Goal: Information Seeking & Learning: Learn about a topic

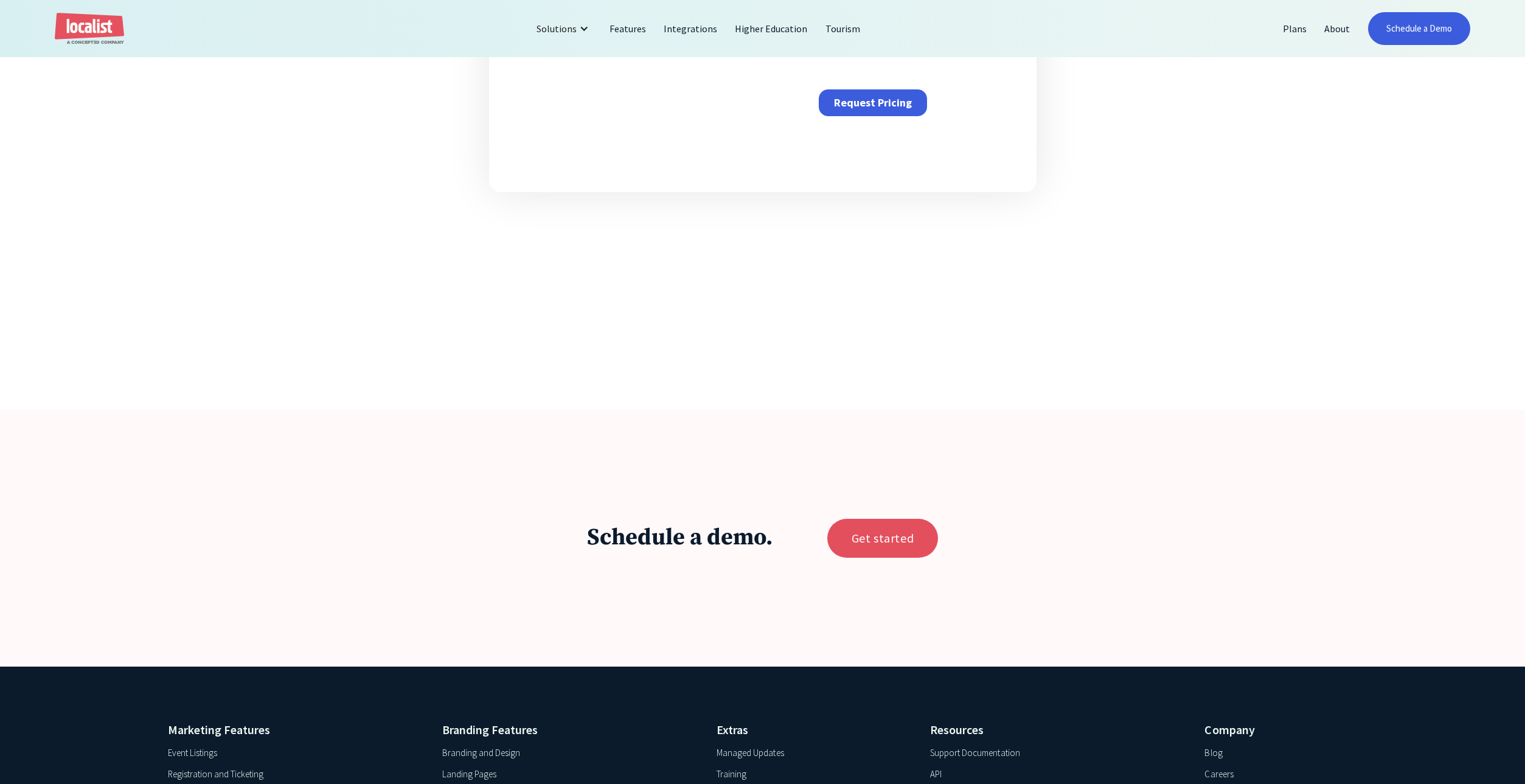
scroll to position [854, 0]
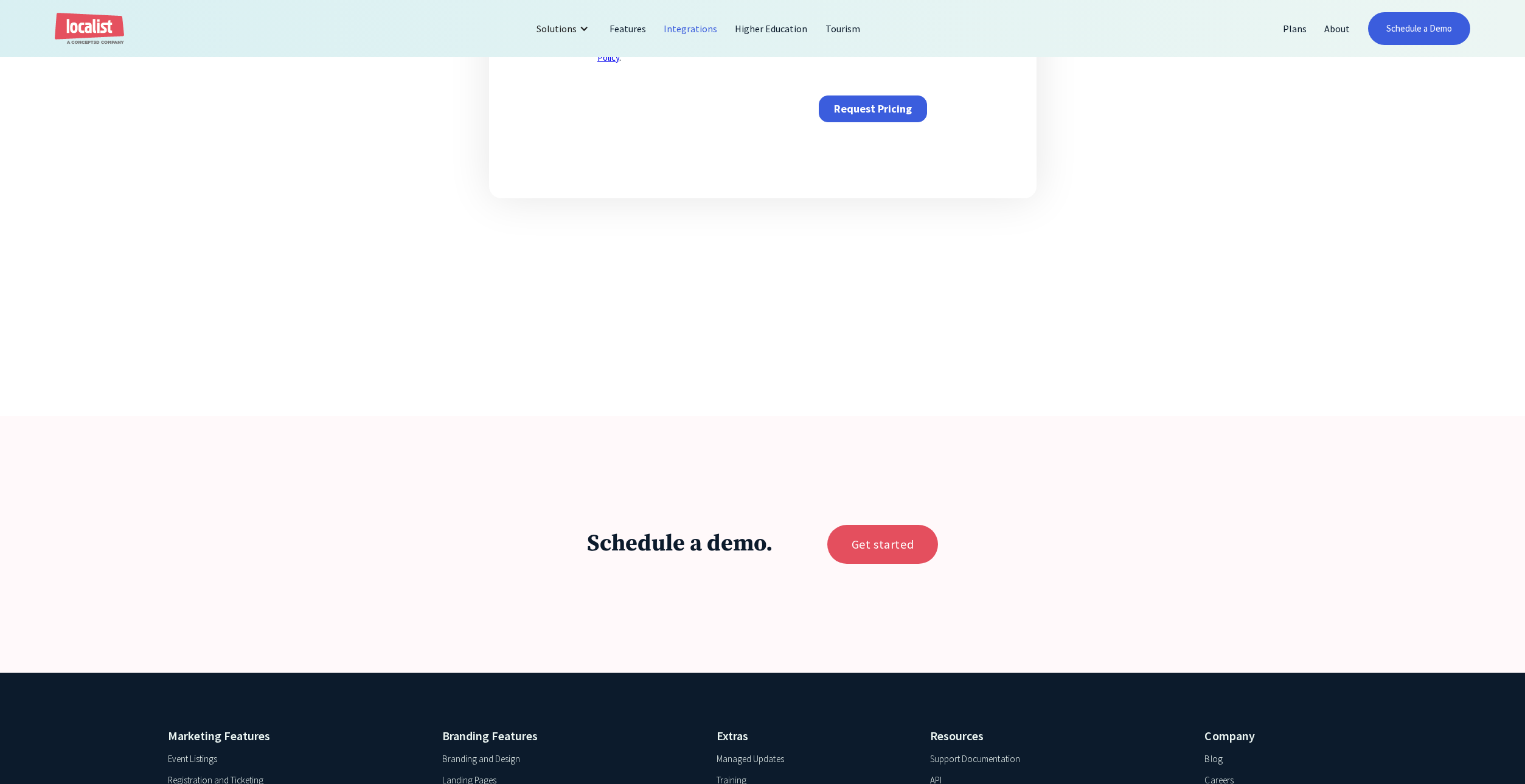
click at [700, 31] on link "Integrations" at bounding box center [690, 29] width 71 height 29
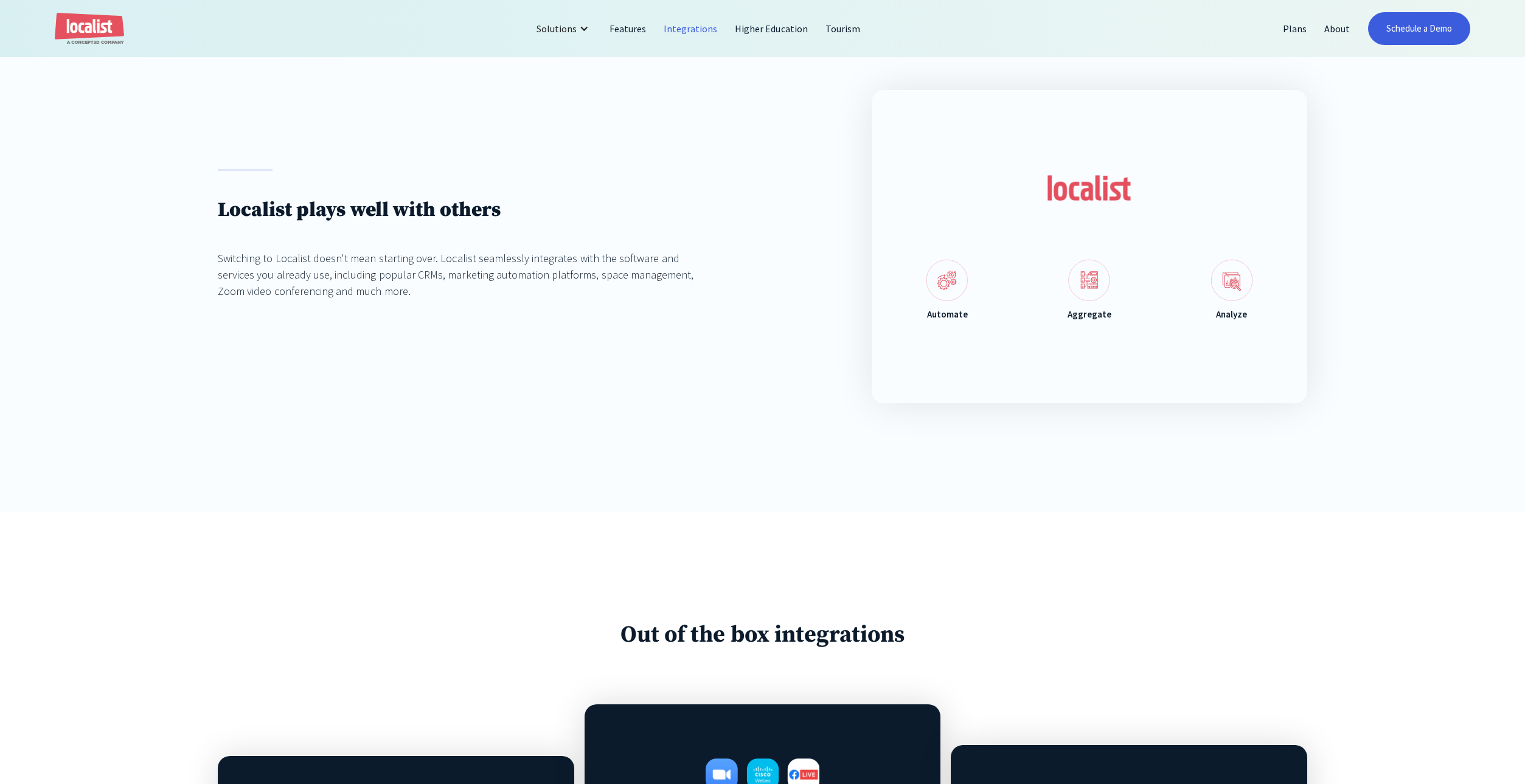
scroll to position [193, 0]
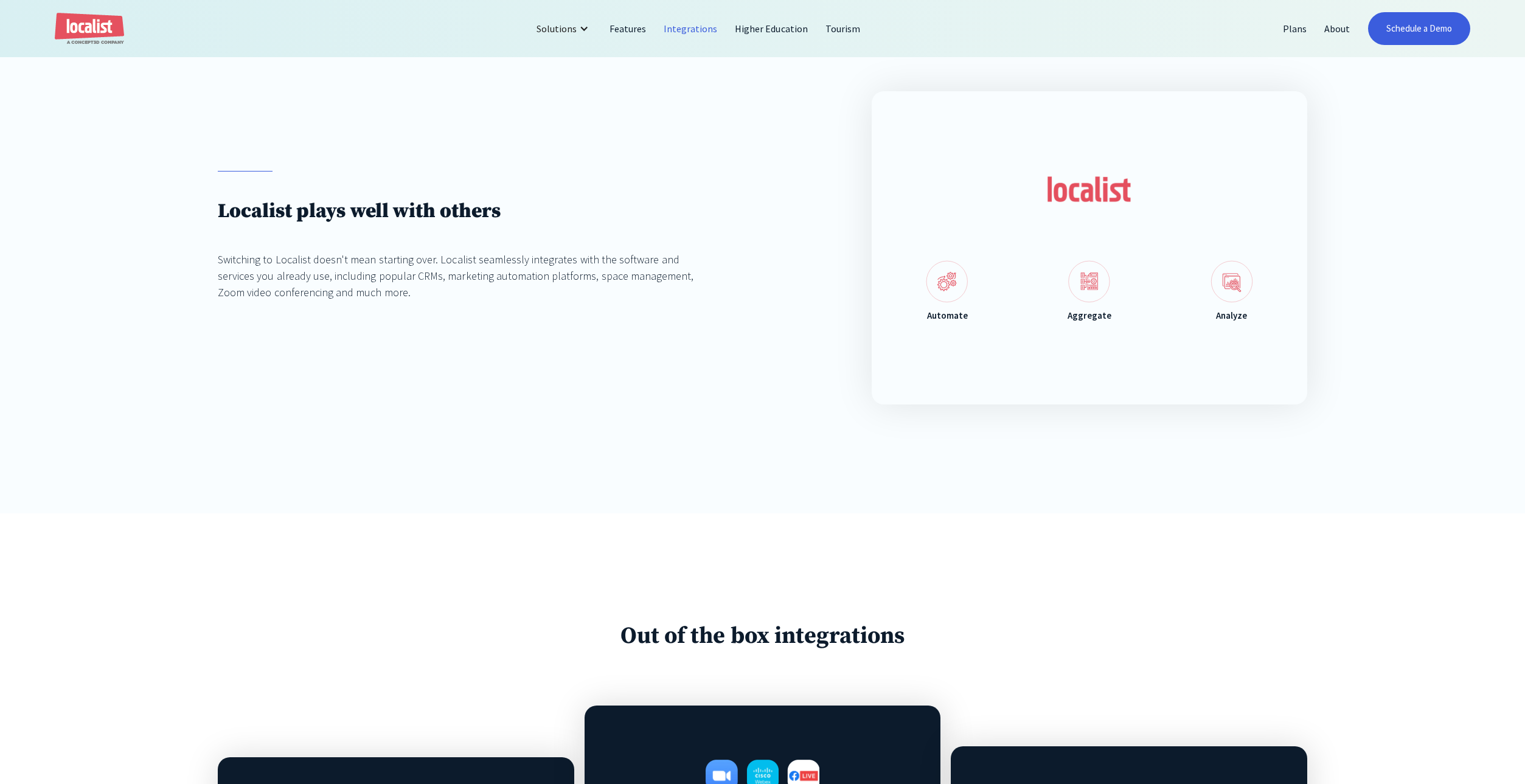
click at [1071, 291] on img at bounding box center [1089, 281] width 42 height 42
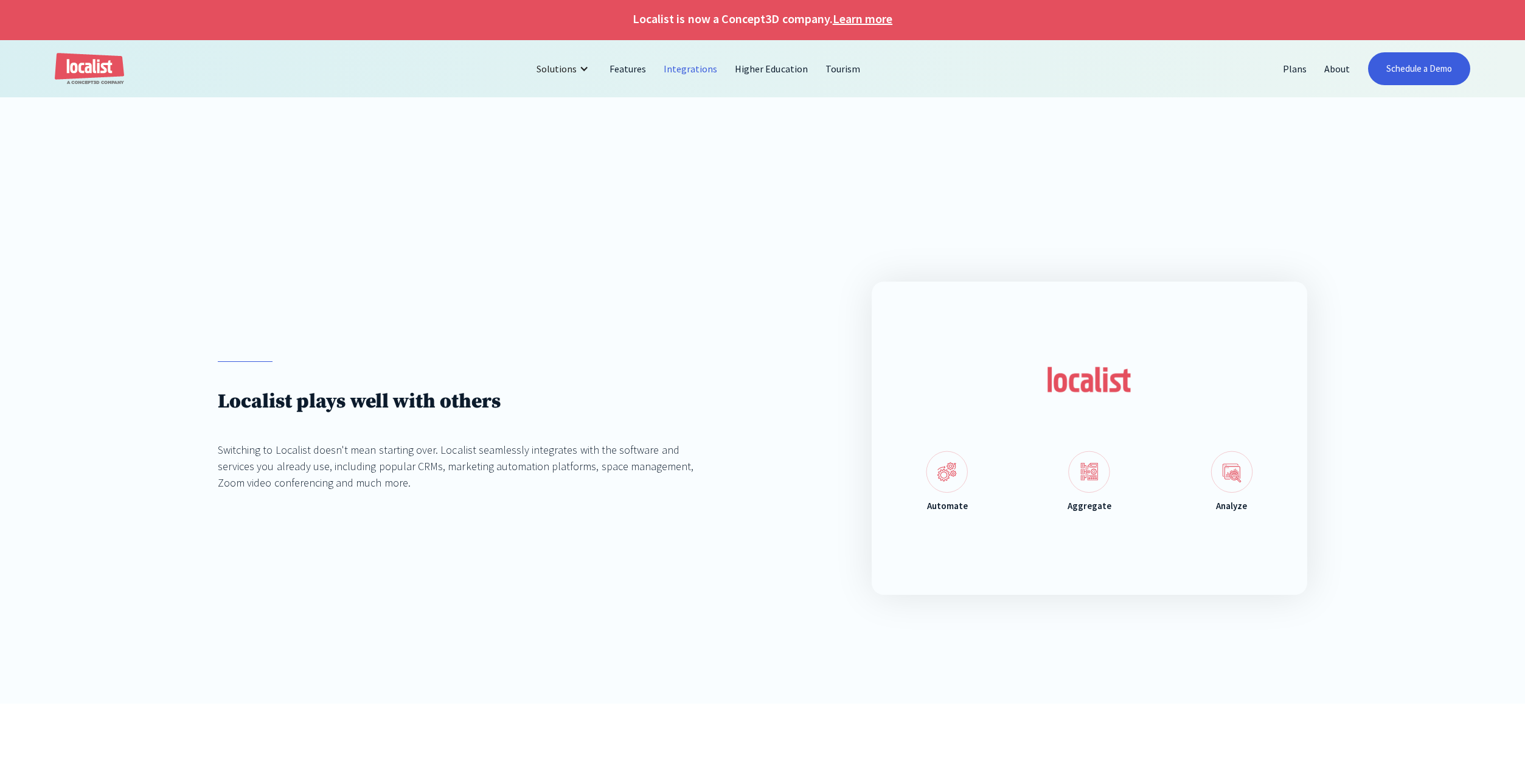
scroll to position [0, 0]
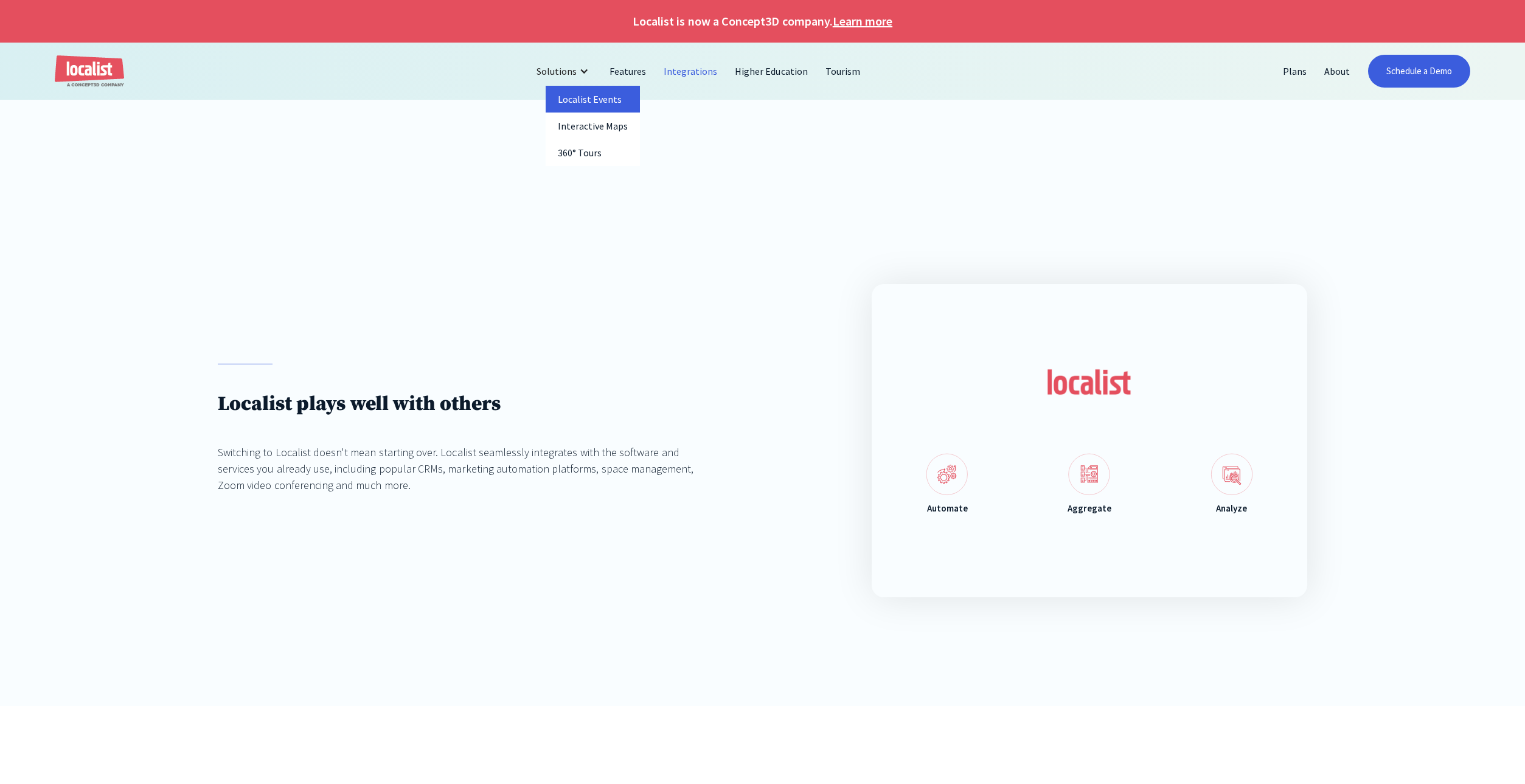
click at [592, 99] on link "Localist Events" at bounding box center [594, 99] width 95 height 27
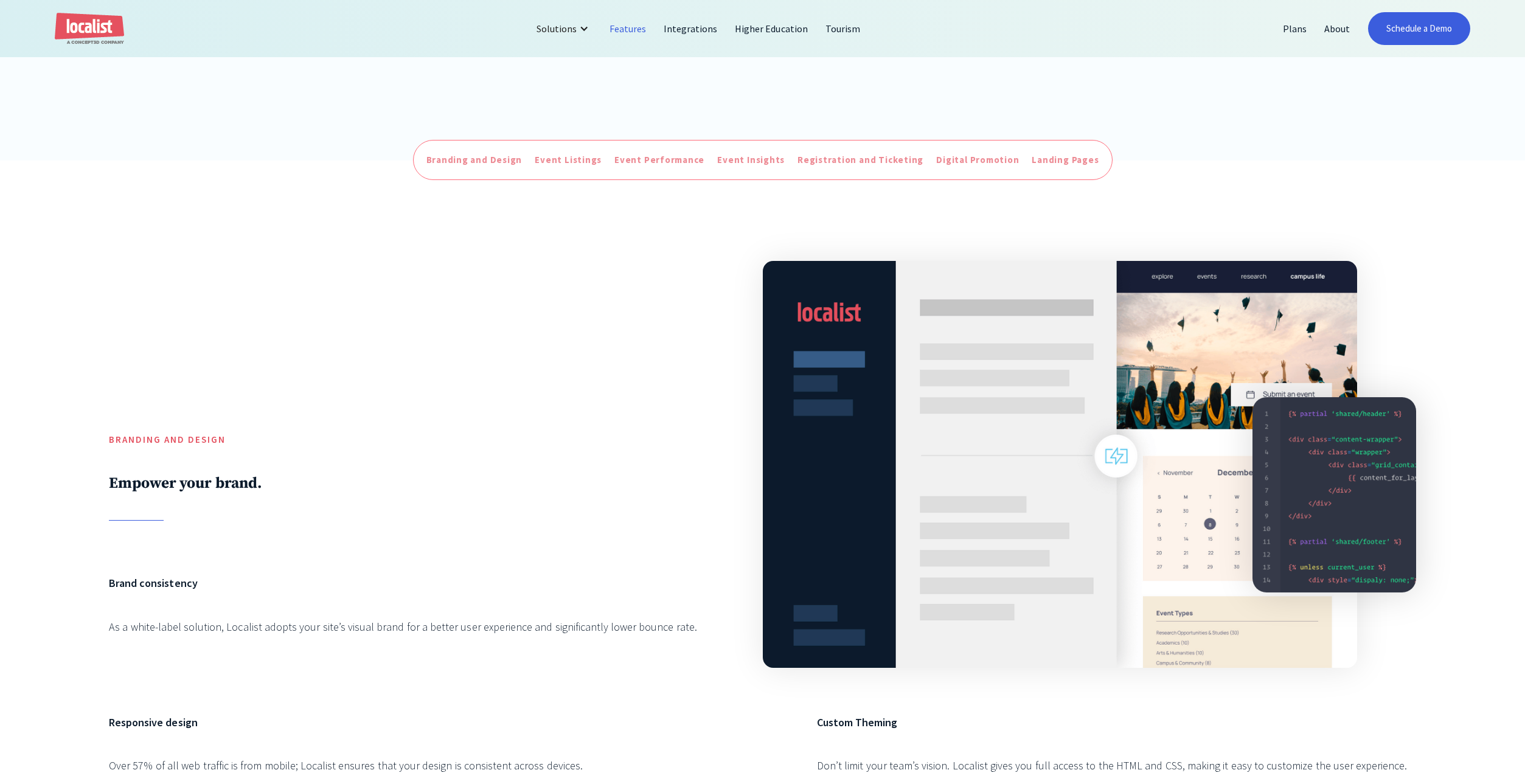
scroll to position [640, 0]
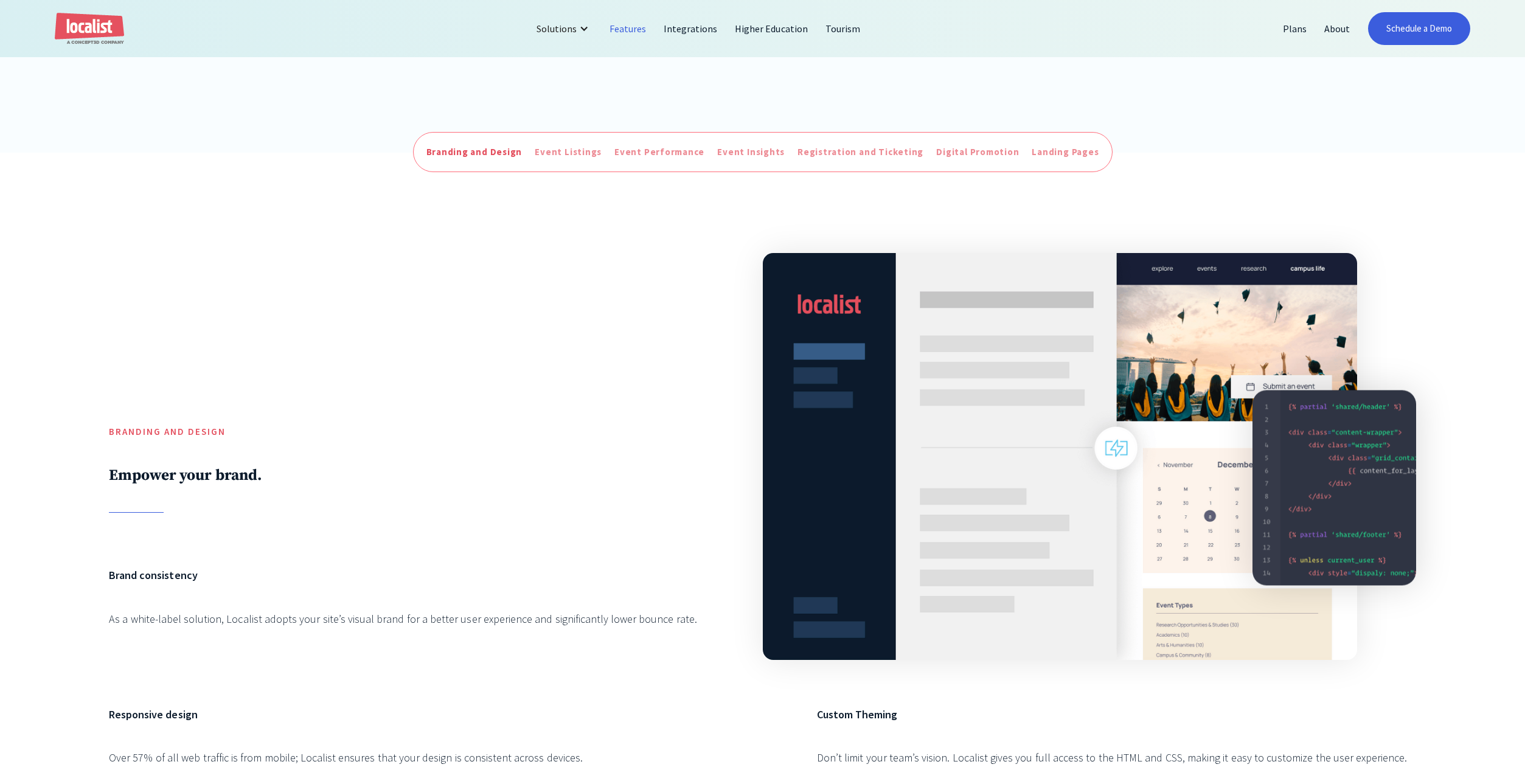
click at [487, 153] on div "Branding and Design" at bounding box center [474, 152] width 96 height 14
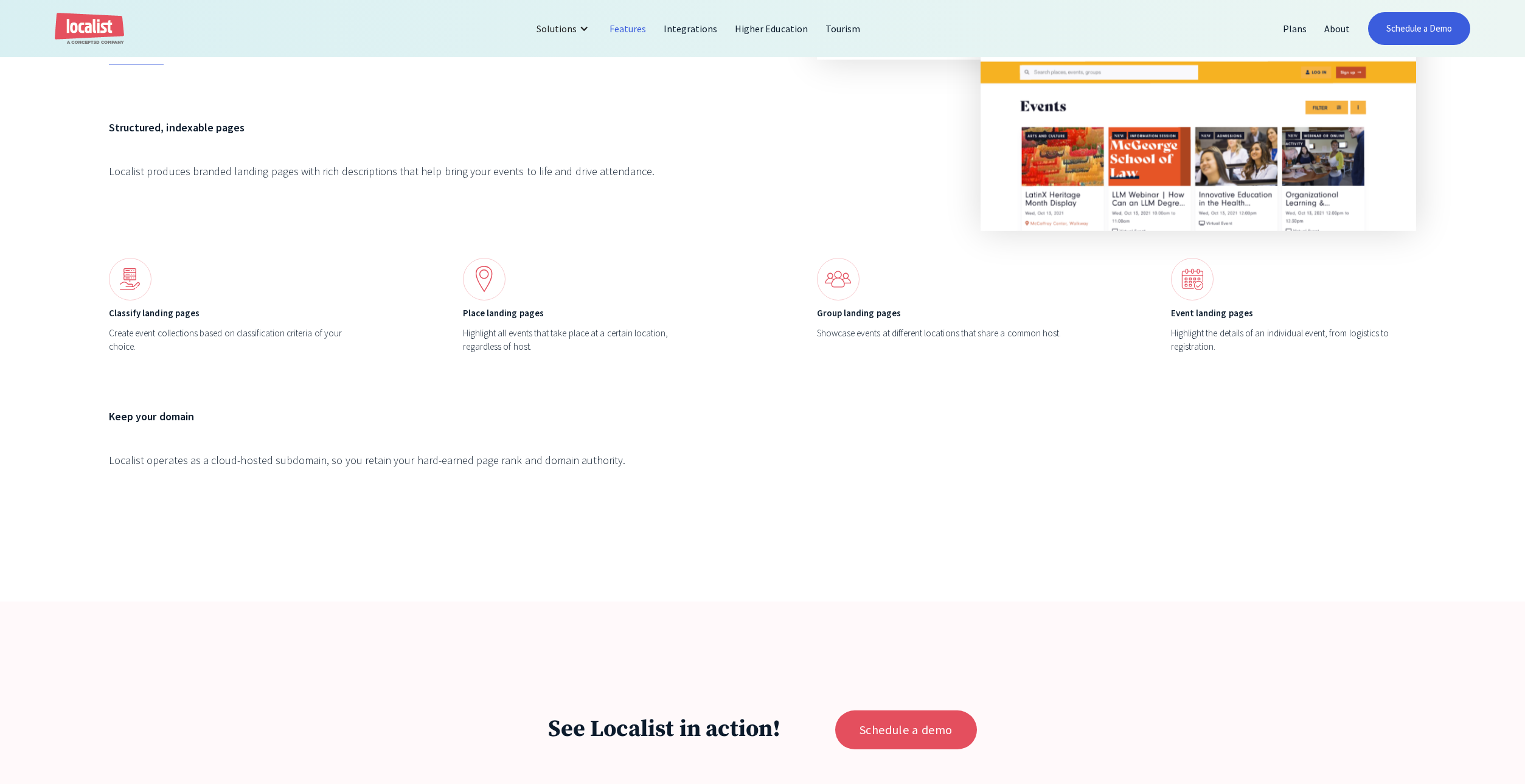
scroll to position [6119, 0]
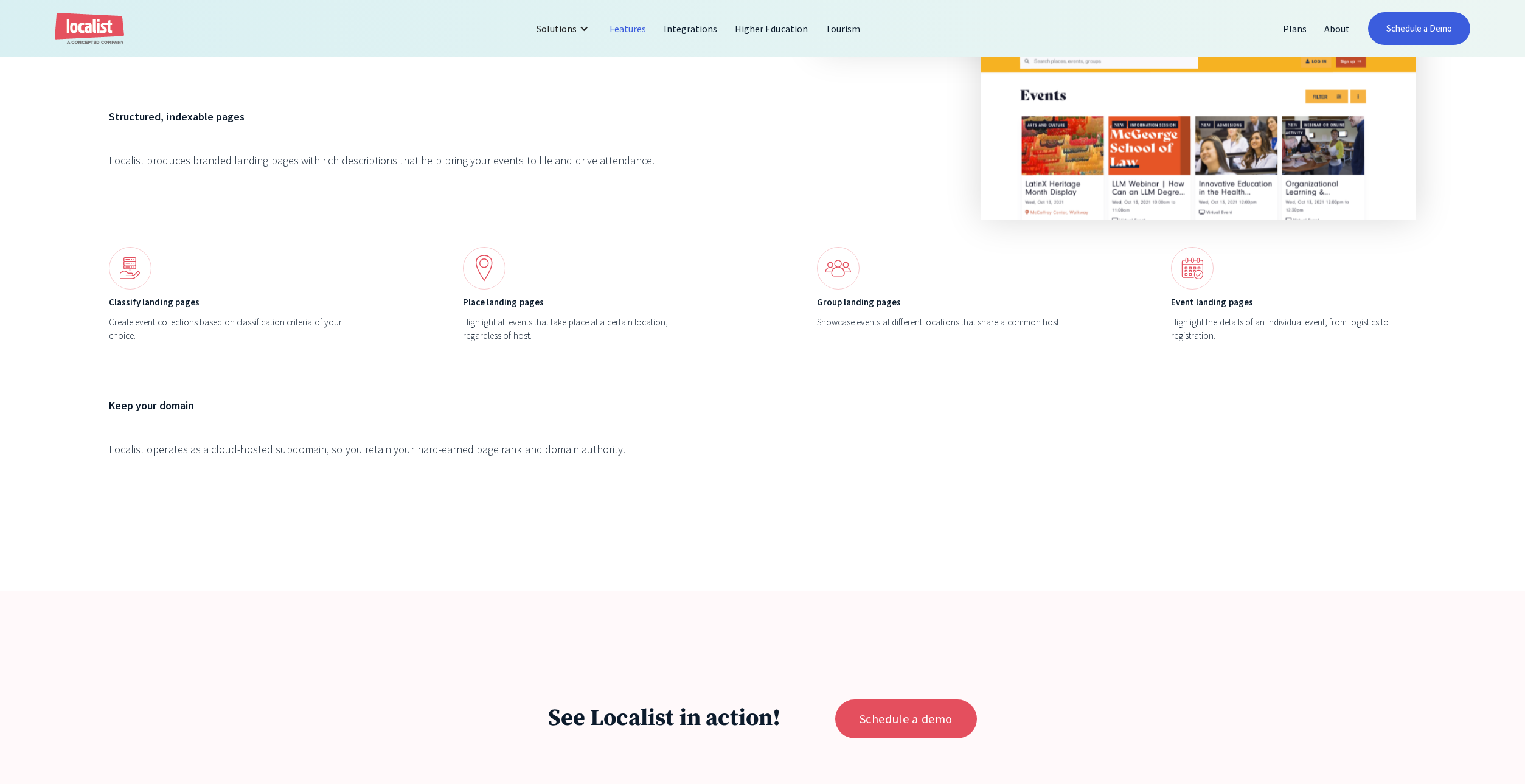
click at [141, 299] on h6 "Classify landing pages" at bounding box center [232, 302] width 245 height 14
click at [443, 277] on div "Landing Pages Instant demand generation. Structured, indexable pages Localist p…" at bounding box center [763, 142] width 1307 height 678
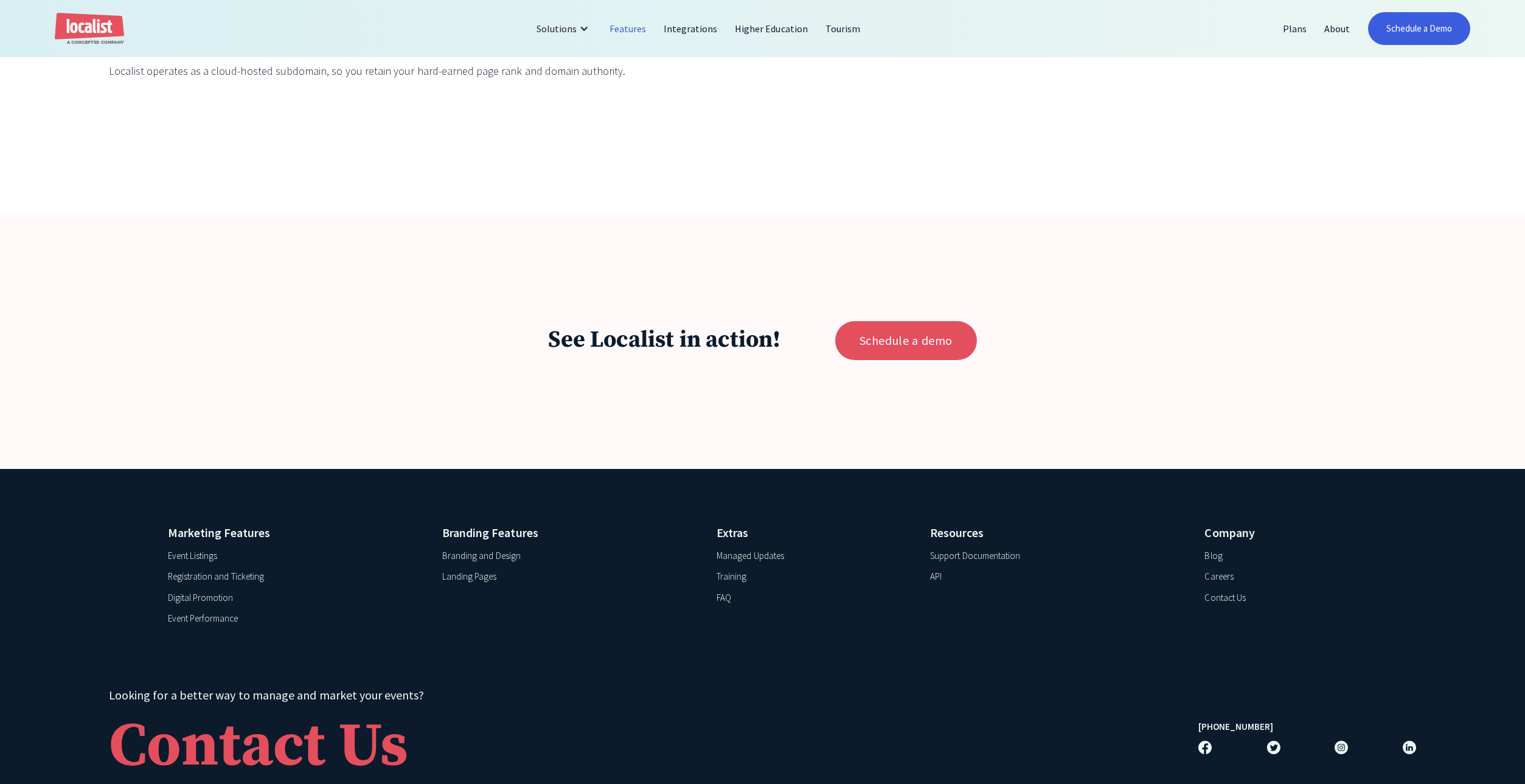
scroll to position [6593, 0]
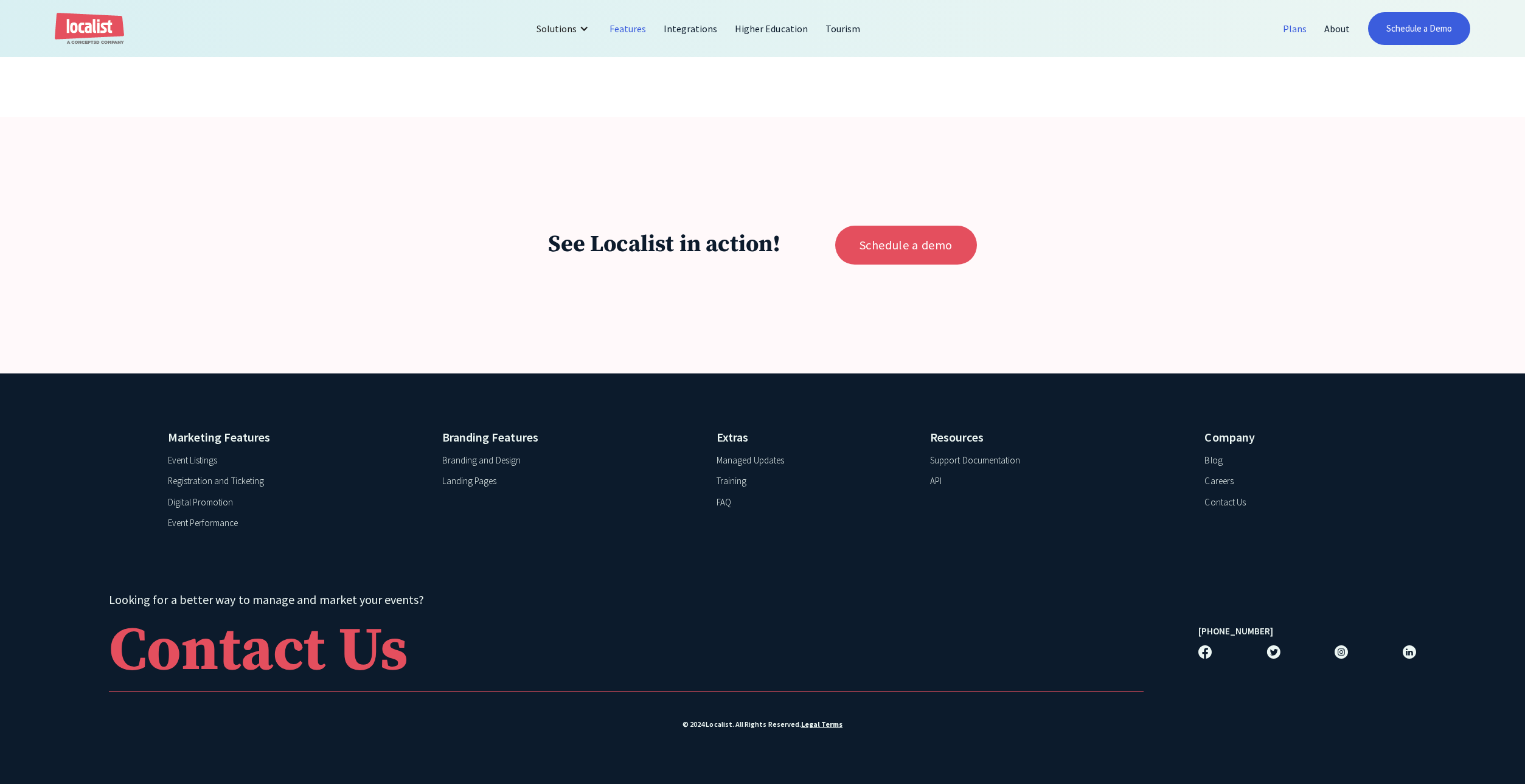
click at [1297, 28] on link "Plans" at bounding box center [1295, 29] width 41 height 29
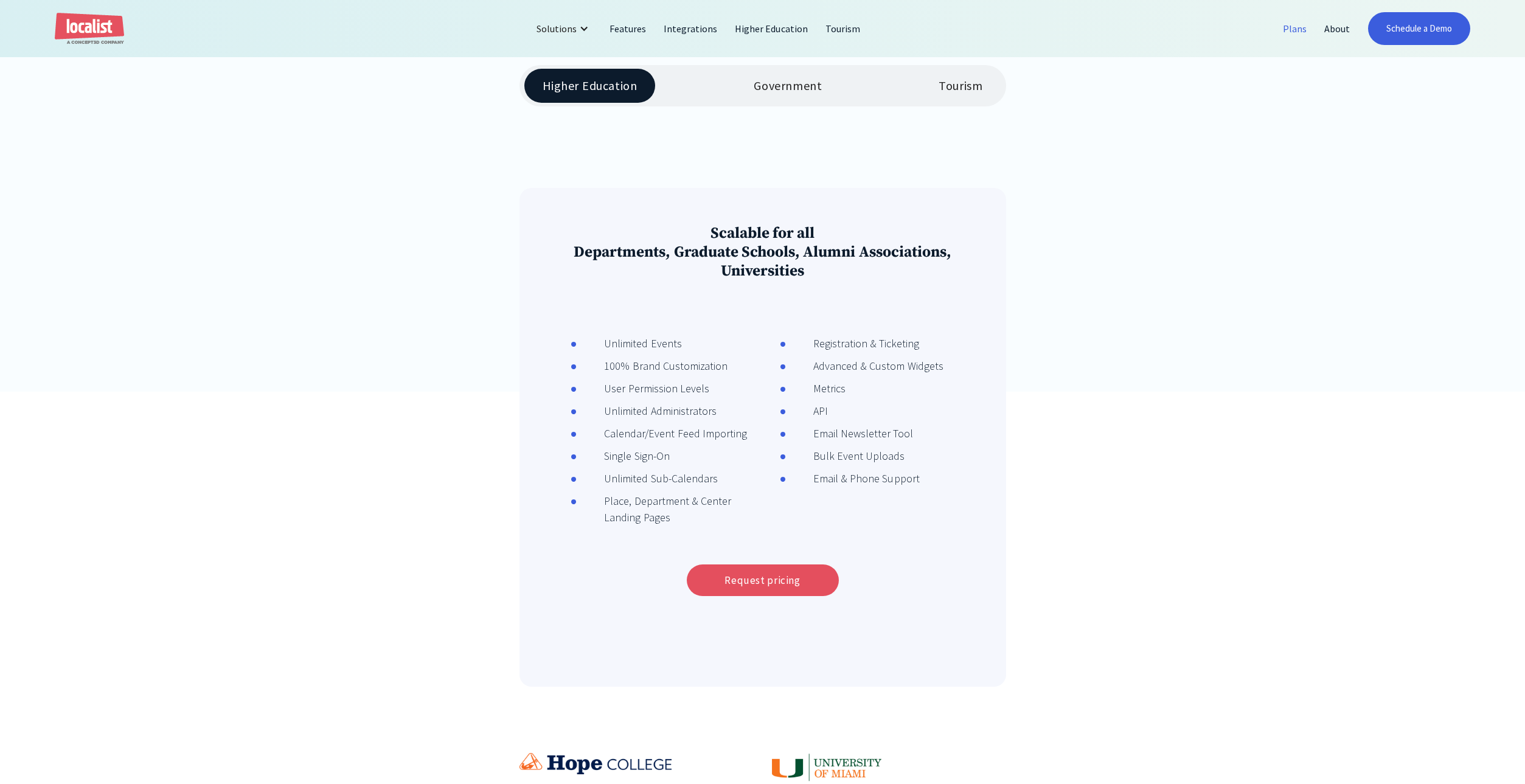
scroll to position [384, 0]
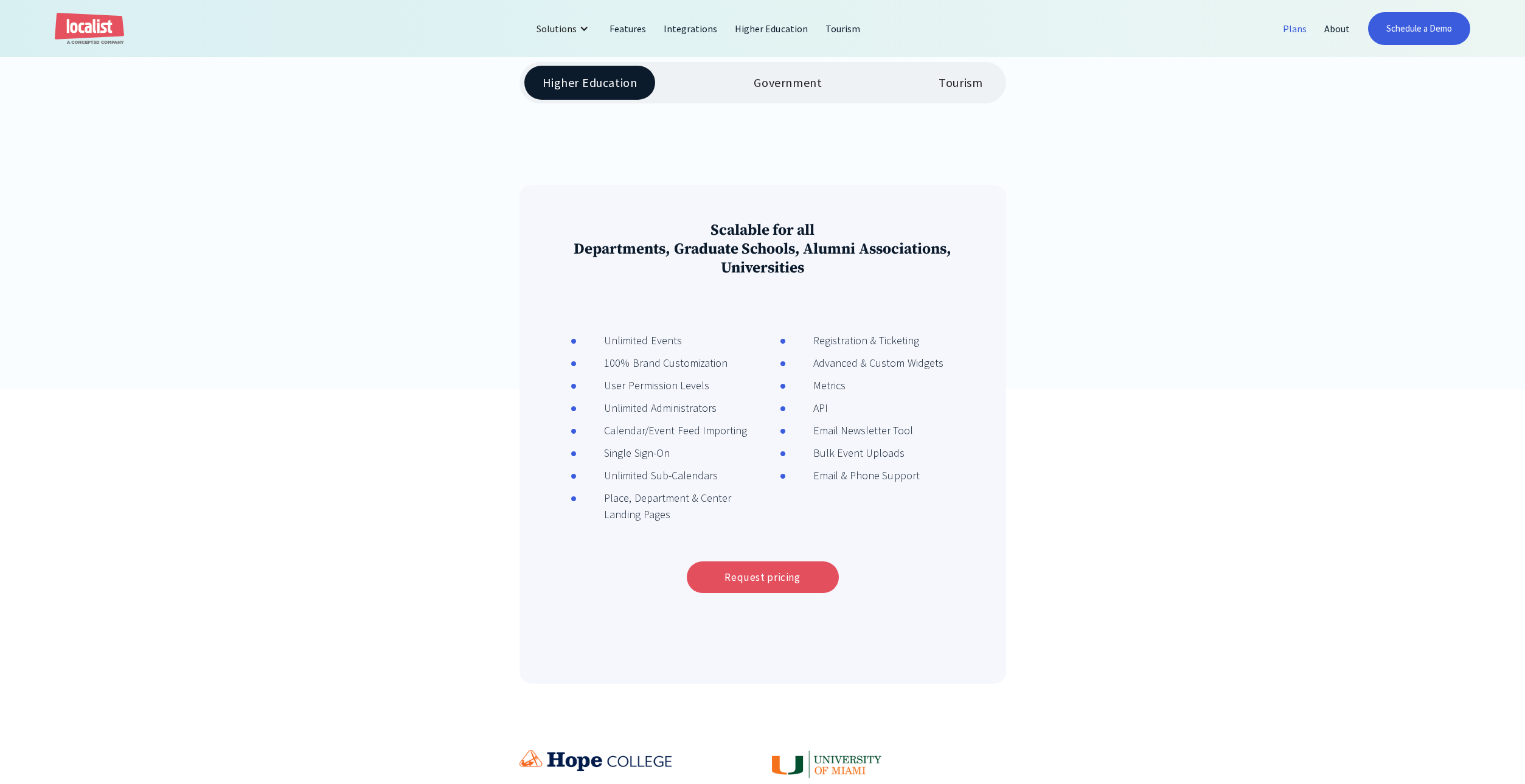
click at [955, 86] on div "Tourism" at bounding box center [961, 83] width 44 height 15
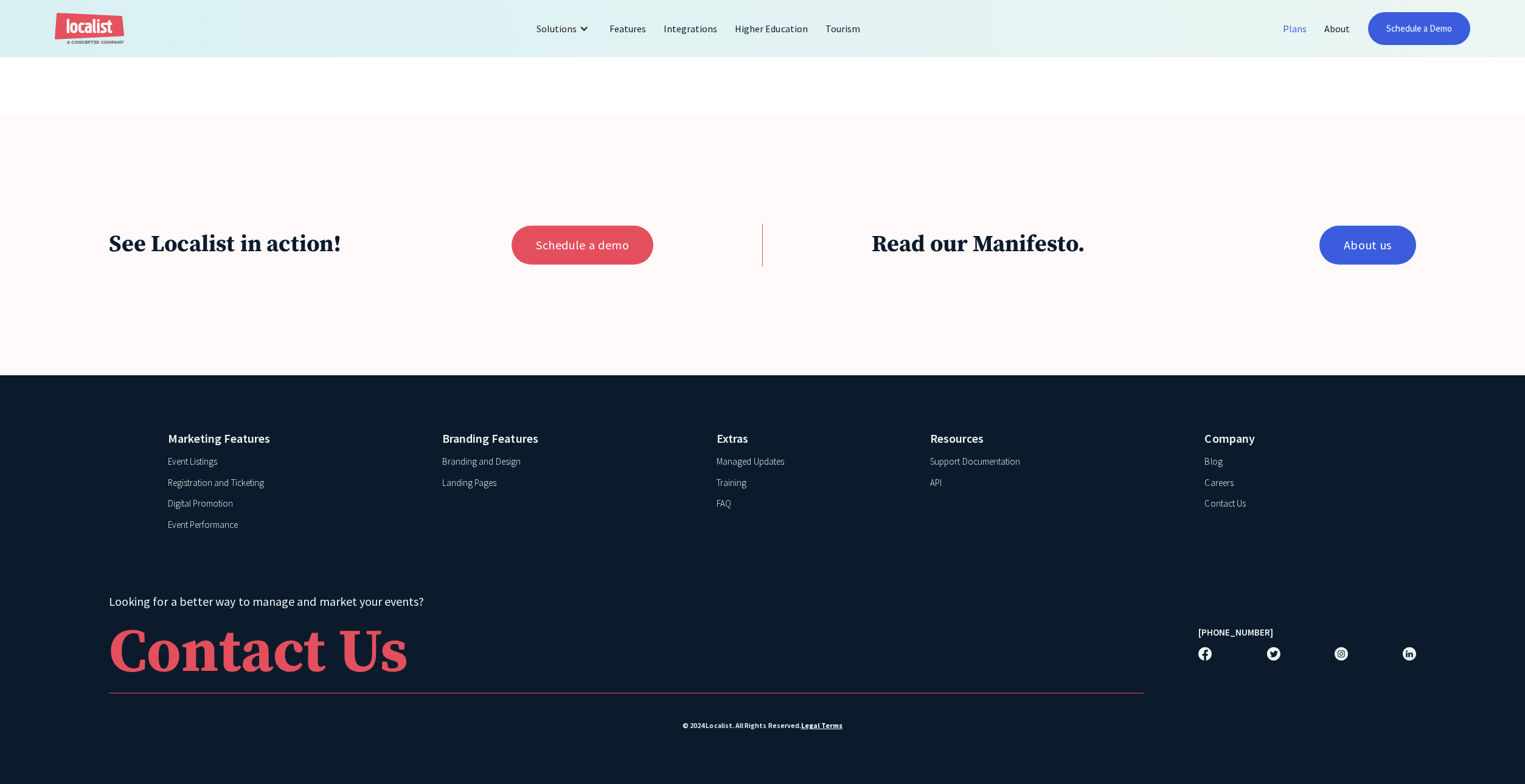
scroll to position [1392, 0]
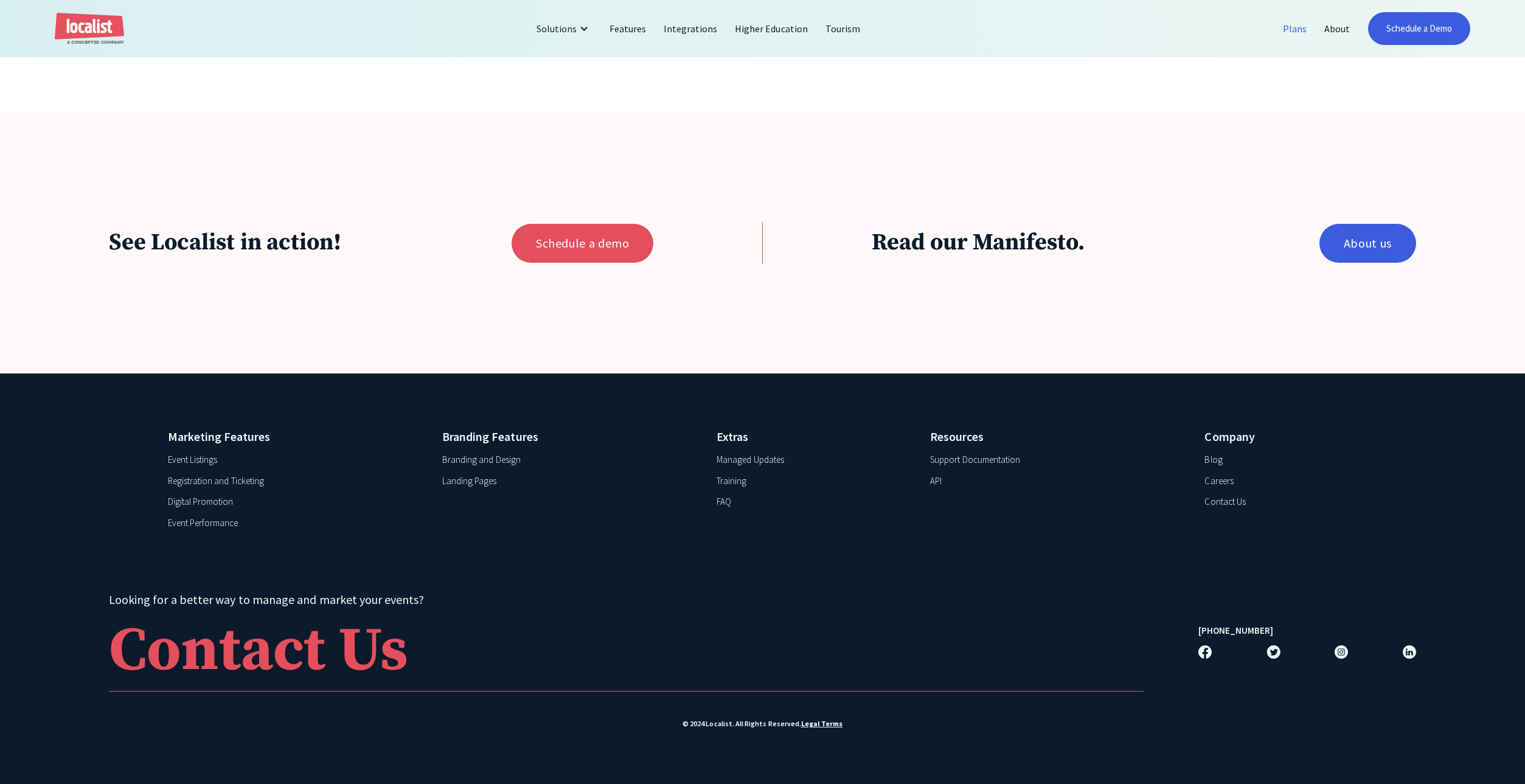
click at [196, 457] on div "Event Listings" at bounding box center [192, 459] width 49 height 14
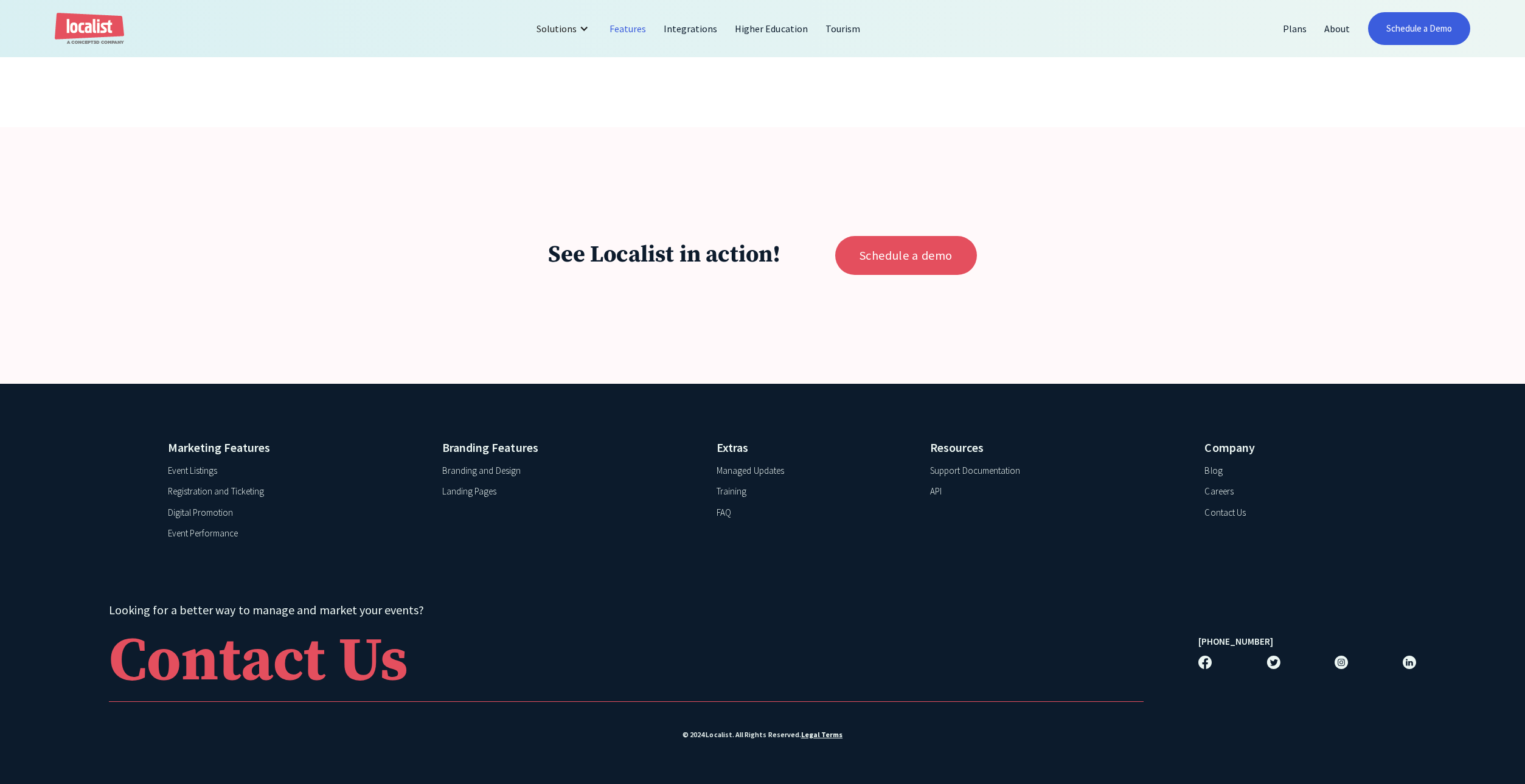
scroll to position [6593, 0]
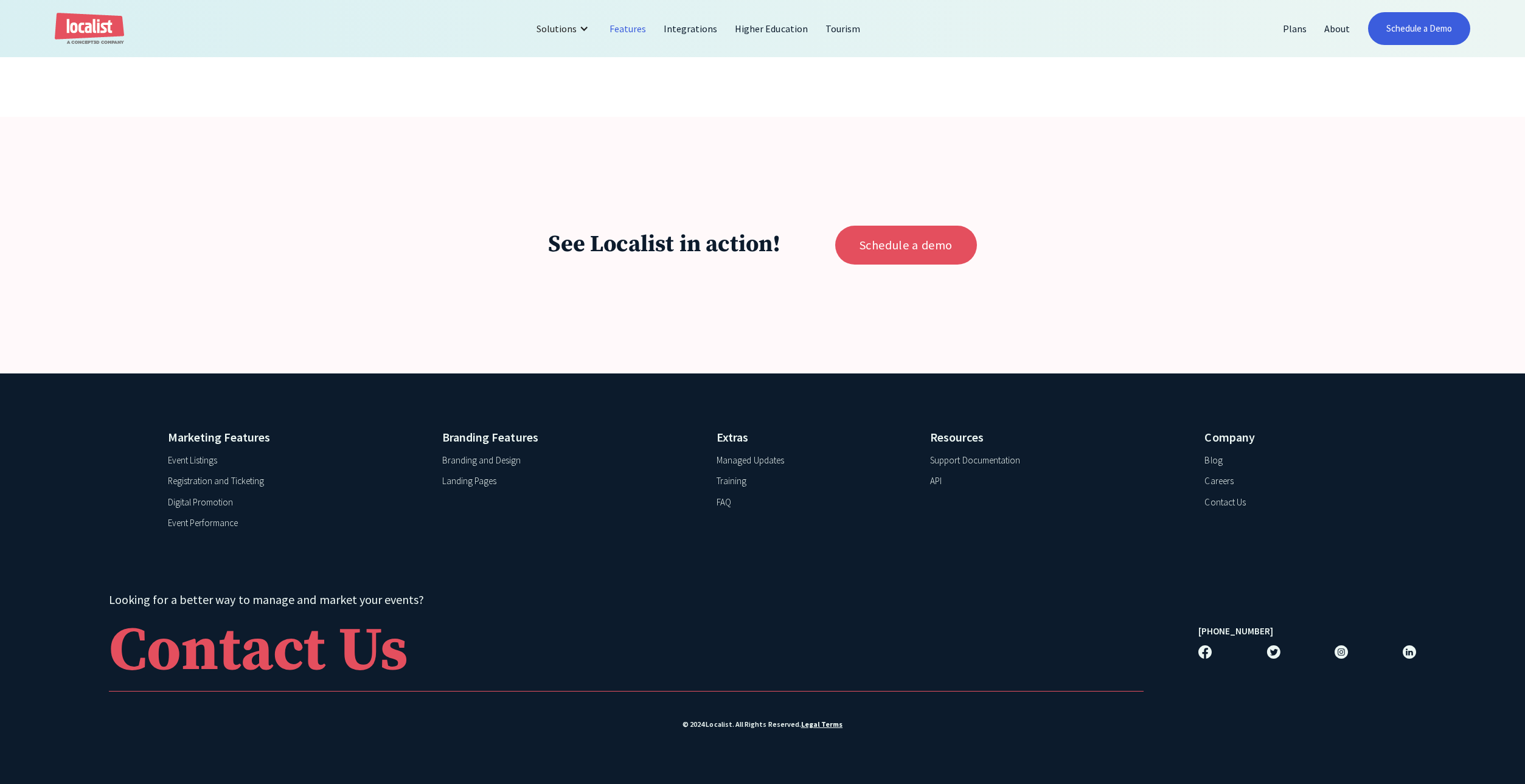
click at [211, 525] on div "Event Performance" at bounding box center [203, 523] width 70 height 14
